Goal: Find specific page/section: Find specific page/section

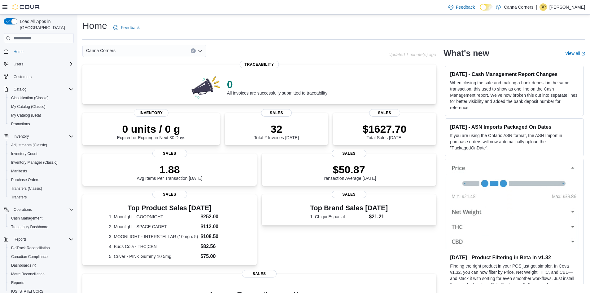
click at [199, 48] on icon "Open list of options" at bounding box center [200, 50] width 5 height 5
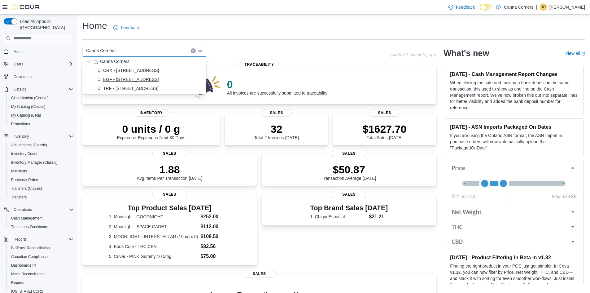
click at [148, 77] on span "EGF - [STREET_ADDRESS]" at bounding box center [131, 79] width 56 height 6
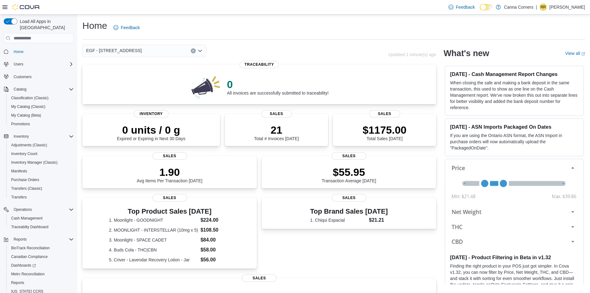
click at [200, 52] on icon "Open list of options" at bounding box center [200, 50] width 5 height 5
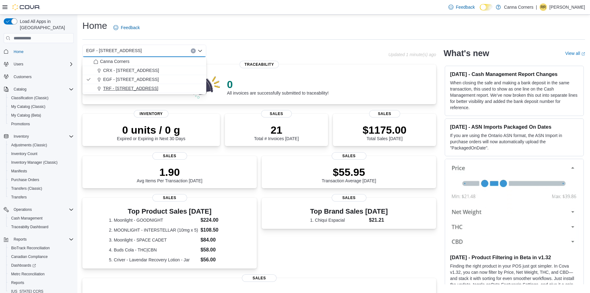
click at [137, 90] on span "TRF - [STREET_ADDRESS]" at bounding box center [130, 88] width 55 height 6
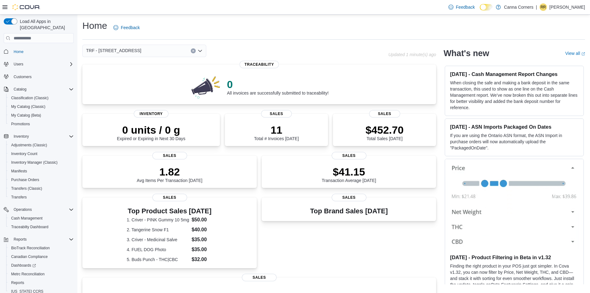
click at [199, 50] on icon "Open list of options" at bounding box center [200, 50] width 5 height 5
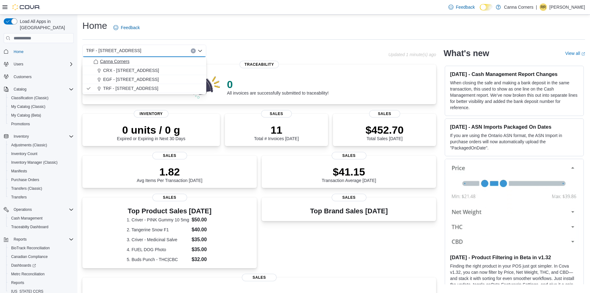
click at [145, 60] on div "Canna Corners" at bounding box center [148, 61] width 109 height 6
